Goal: Check status

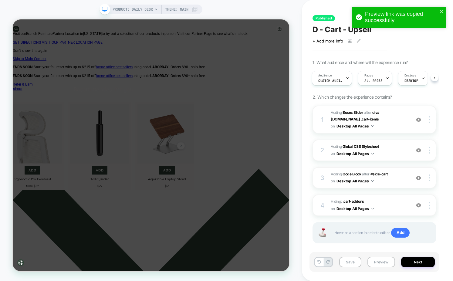
click at [444, 11] on div "Preview link was copied successfully" at bounding box center [399, 17] width 95 height 21
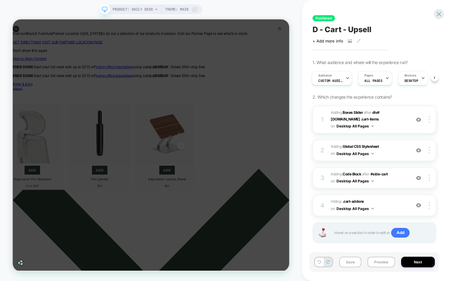
drag, startPoint x: 438, startPoint y: 11, endPoint x: 438, endPoint y: 16, distance: 4.9
click at [438, 12] on div "Preview link was copied successfully" at bounding box center [398, 18] width 97 height 27
click at [440, 13] on icon at bounding box center [439, 14] width 5 height 5
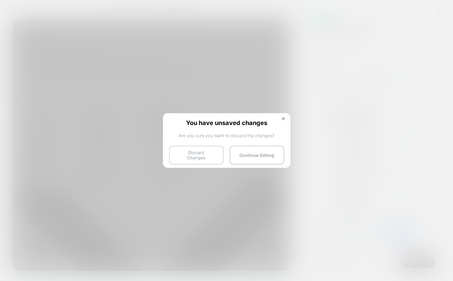
click at [182, 157] on button "Discard Changes" at bounding box center [196, 155] width 55 height 19
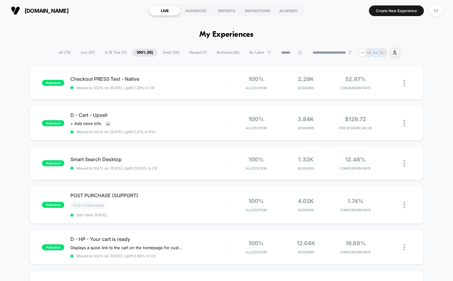
click at [114, 51] on span "A/B Test ( 17 )" at bounding box center [115, 53] width 31 height 8
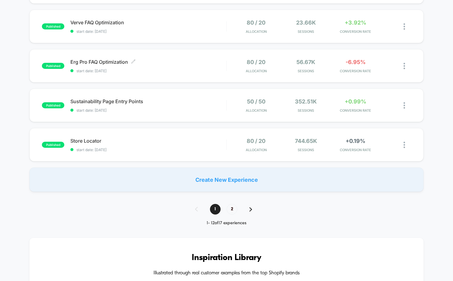
scroll to position [385, 0]
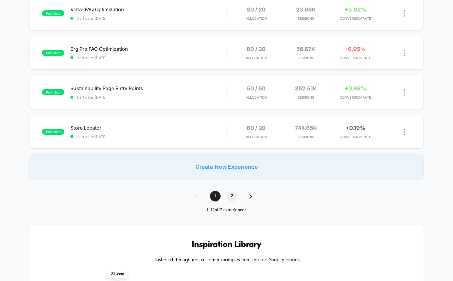
click at [233, 196] on span "2" at bounding box center [232, 196] width 11 height 11
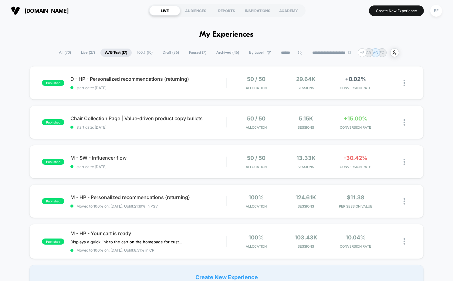
scroll to position [1, 0]
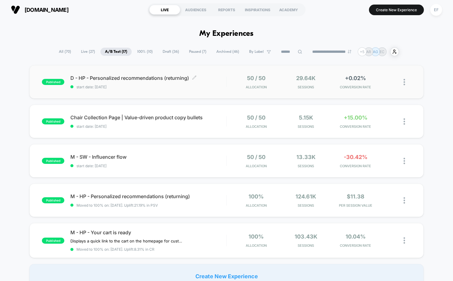
click at [218, 85] on span "start date: [DATE]" at bounding box center [148, 87] width 156 height 5
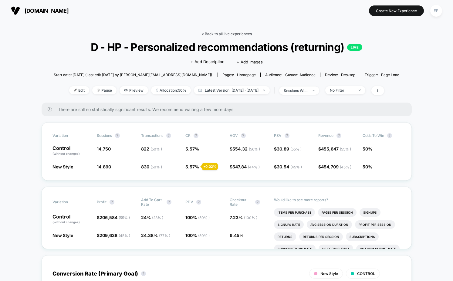
click at [245, 33] on link "< Back to all live experiences" at bounding box center [226, 34] width 50 height 5
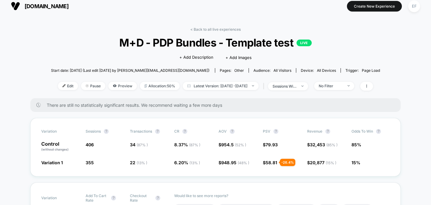
scroll to position [4, 0]
